Goal: Find specific page/section: Find specific page/section

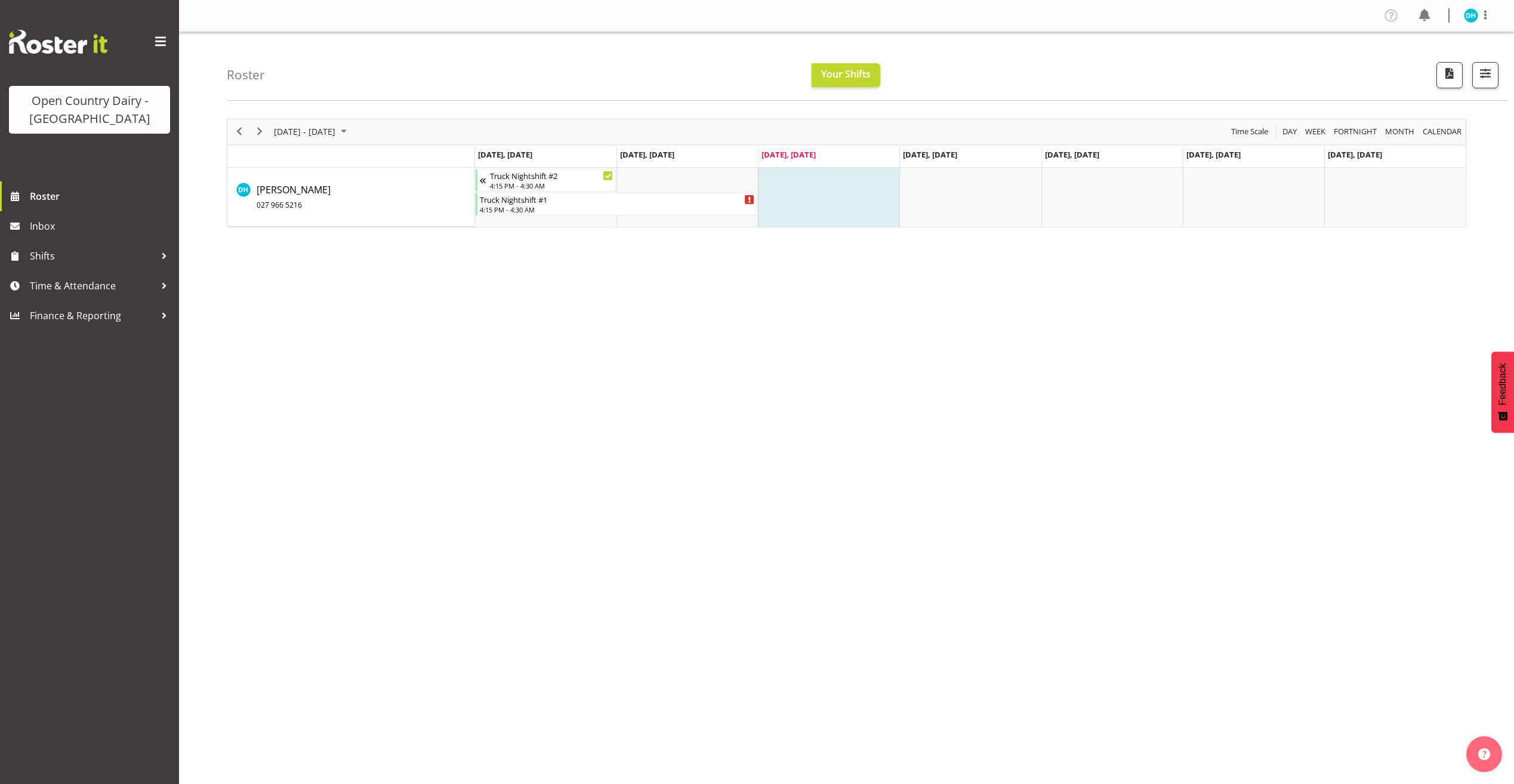
click at [52, 51] on img at bounding box center [58, 41] width 98 height 24
click at [43, 235] on span "Inbox" at bounding box center [101, 226] width 143 height 18
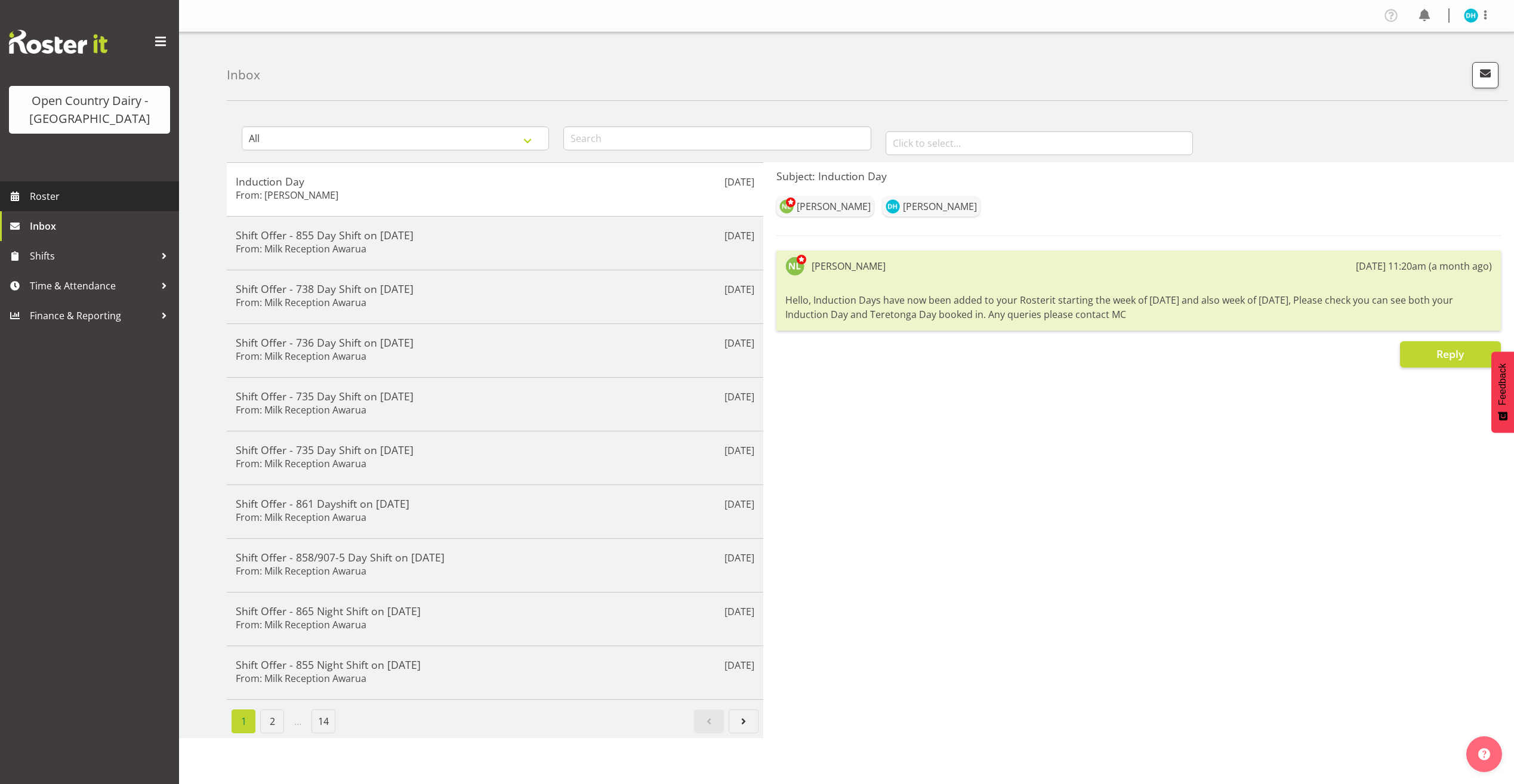
click at [64, 207] on link "Roster" at bounding box center [90, 196] width 179 height 30
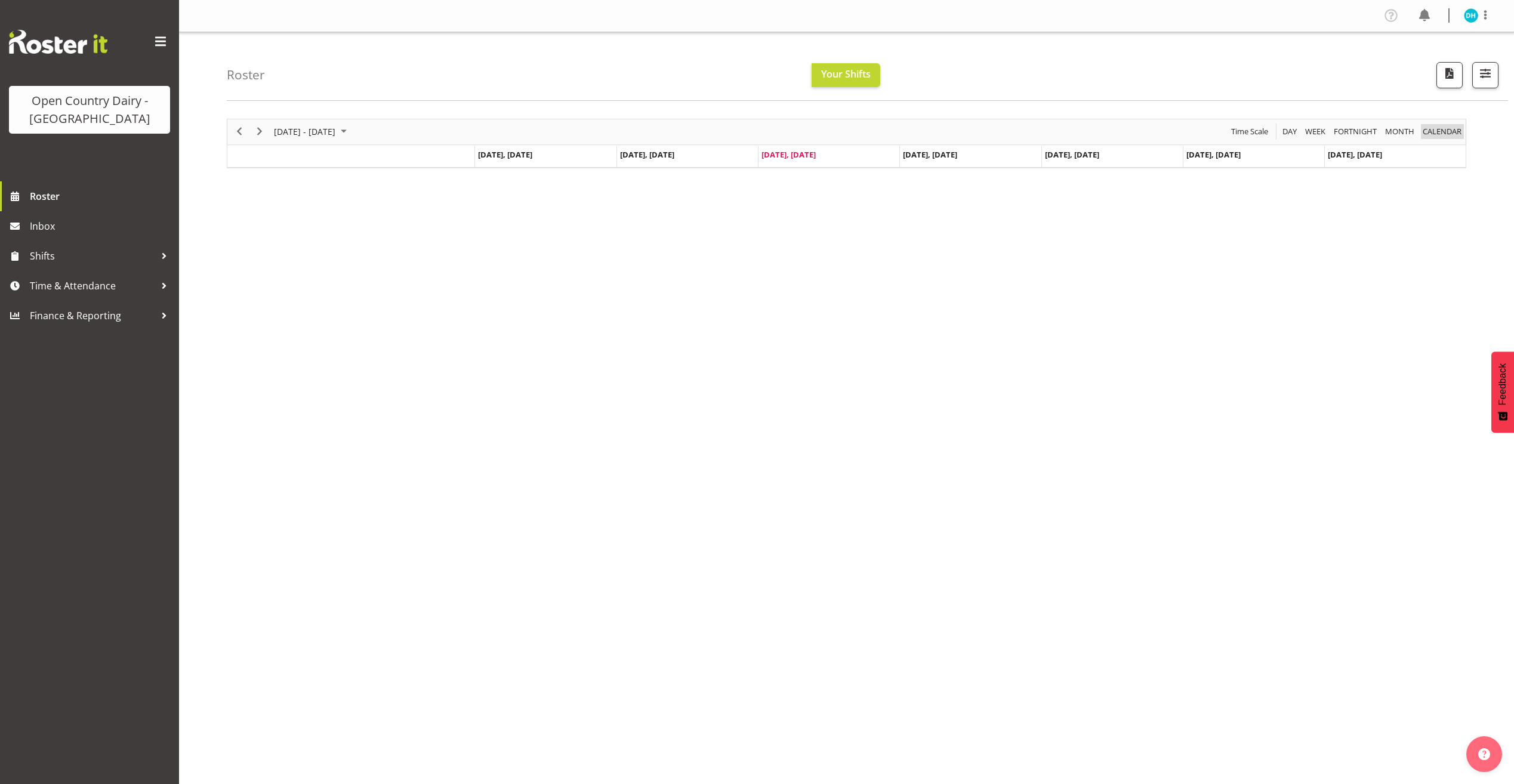
click at [1448, 132] on span "calendar" at bounding box center [1442, 131] width 41 height 15
